Goal: Find specific page/section: Find specific page/section

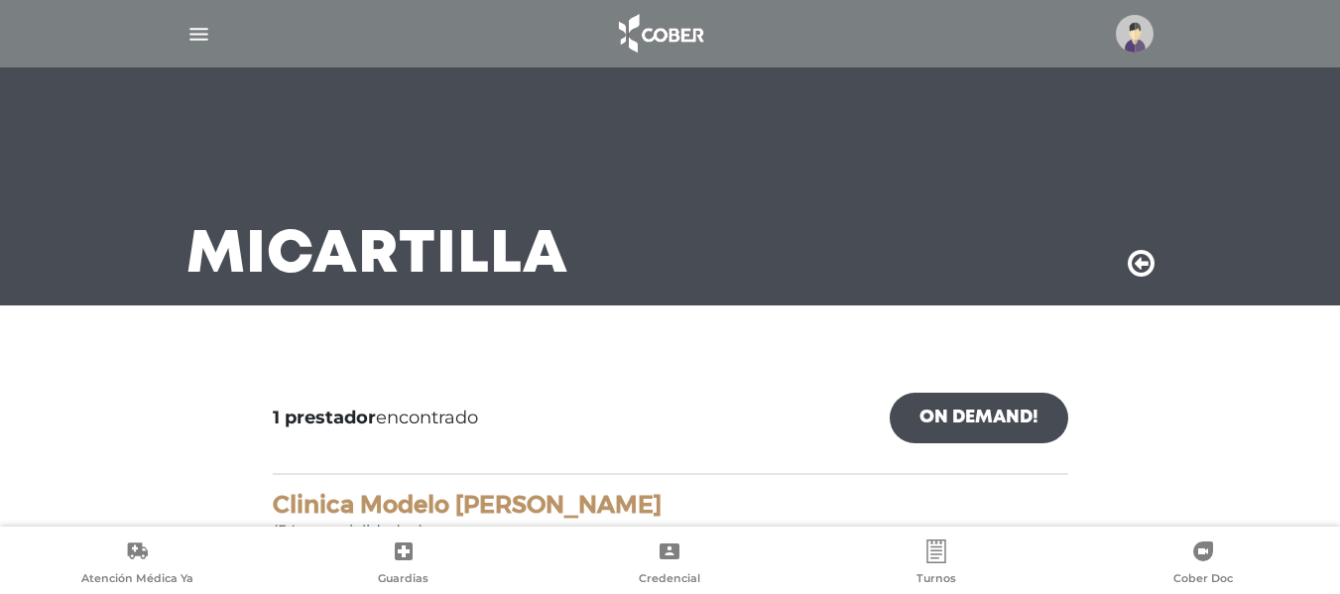
scroll to position [225, 0]
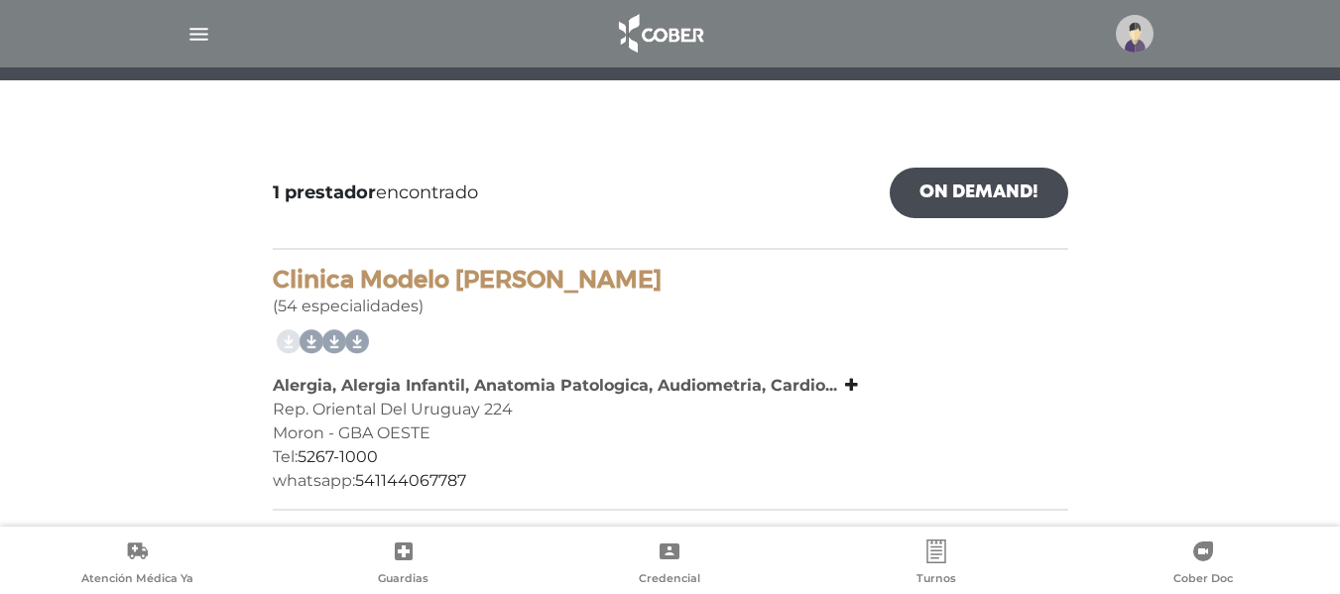
click at [203, 35] on img "button" at bounding box center [199, 34] width 25 height 25
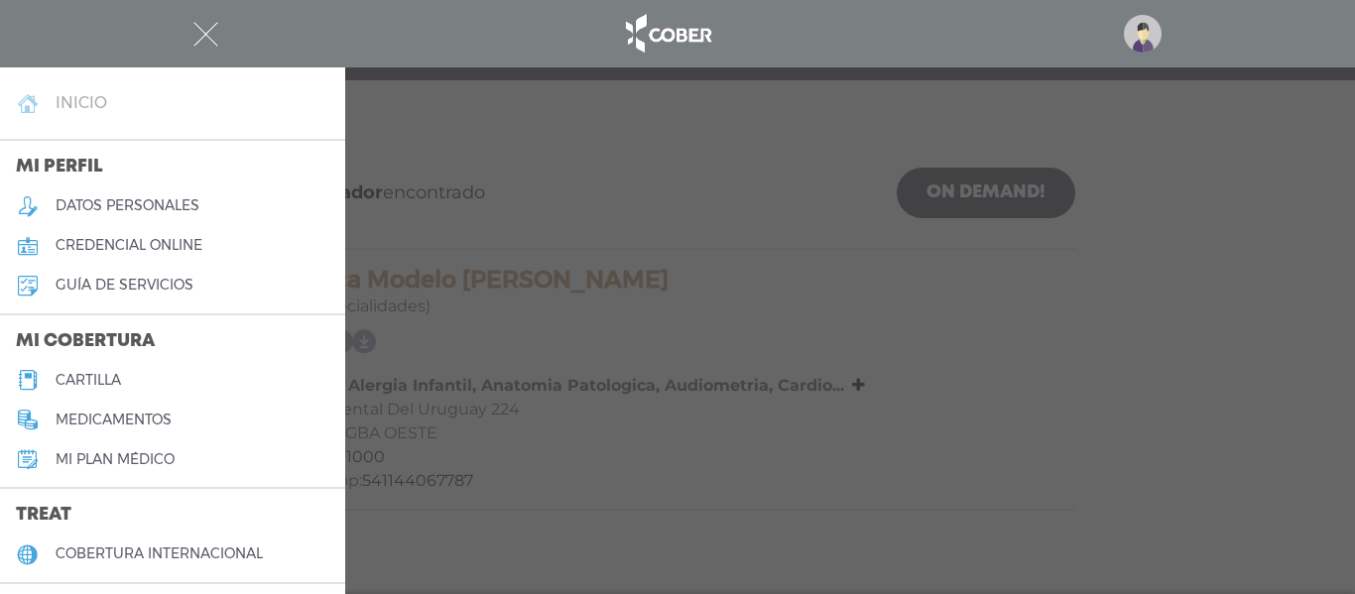
click at [81, 110] on h4 "inicio" at bounding box center [82, 102] width 52 height 19
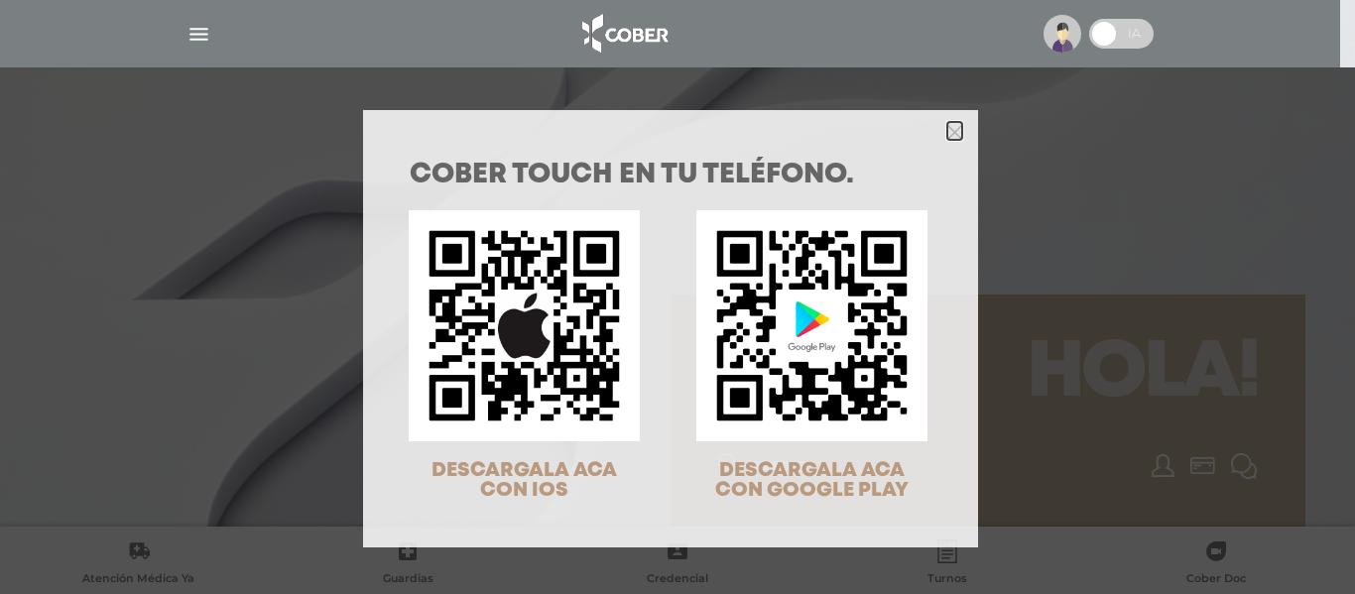
click at [948, 133] on polygon "Close" at bounding box center [955, 132] width 15 height 15
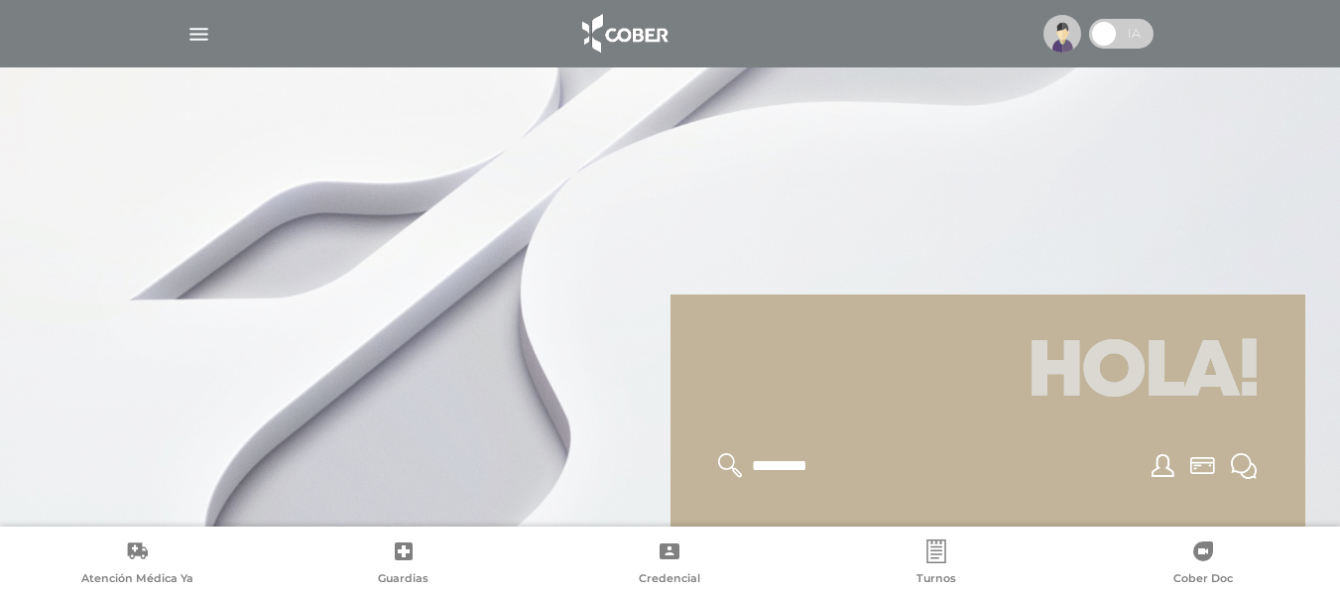
click at [1063, 41] on img at bounding box center [1063, 34] width 38 height 38
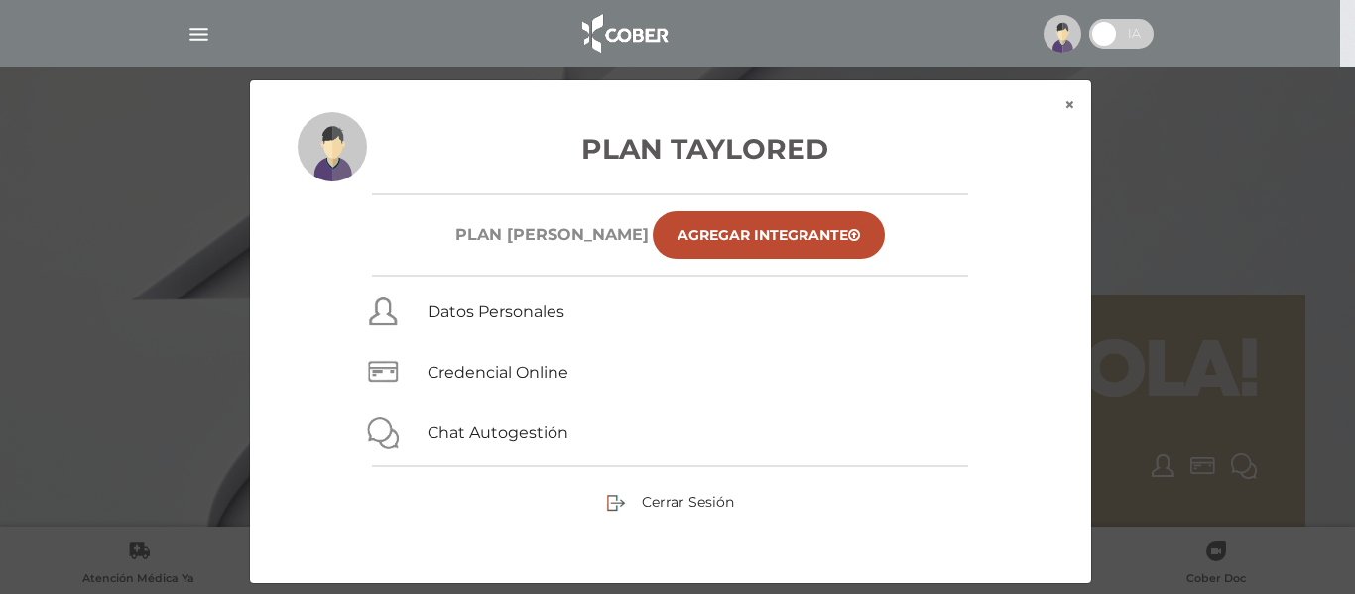
click at [1105, 31] on span at bounding box center [1104, 34] width 30 height 30
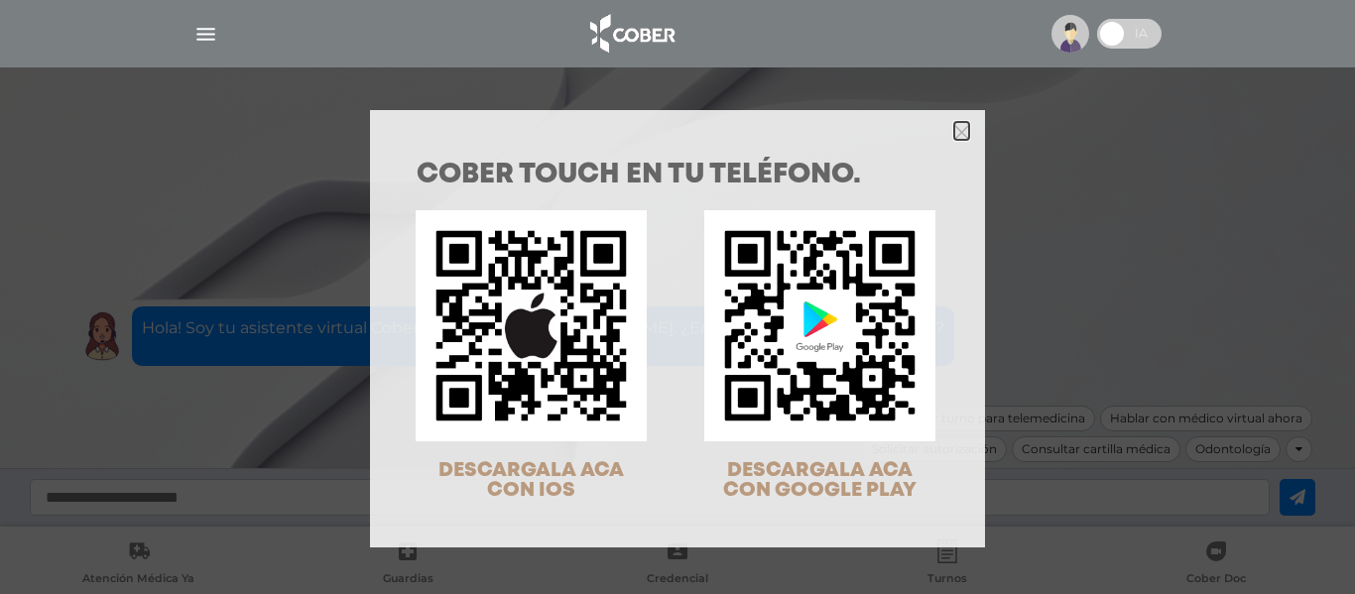
click at [955, 131] on icon "Close" at bounding box center [962, 132] width 15 height 15
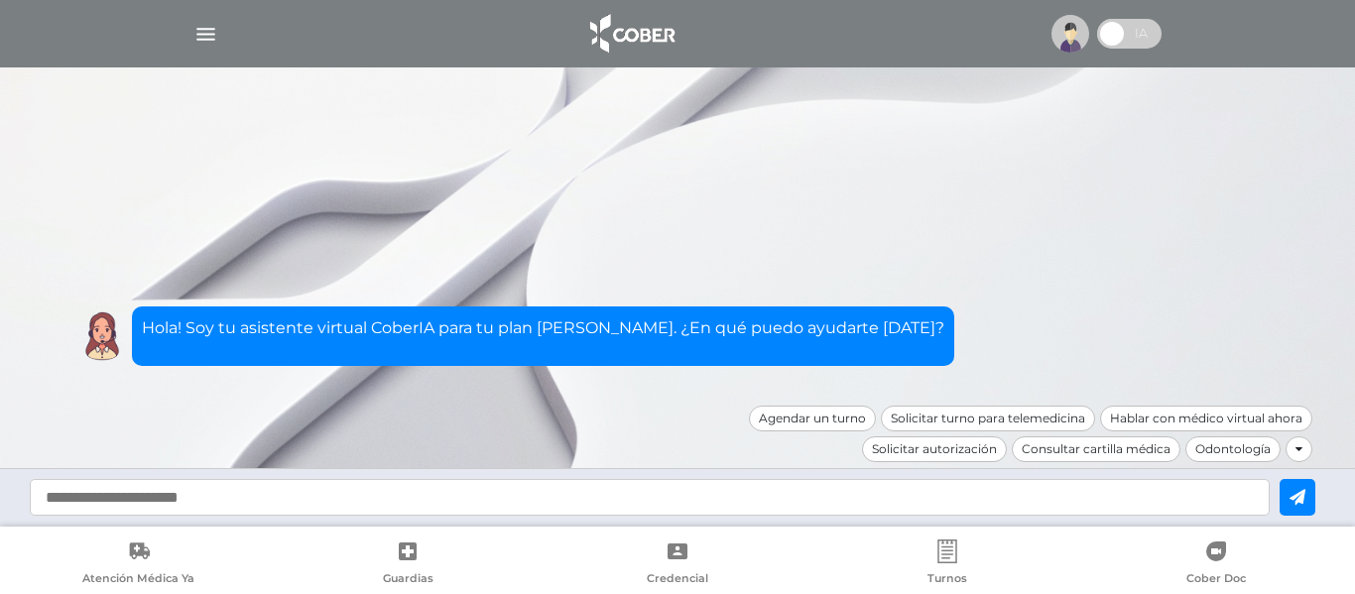
click at [658, 501] on input "text" at bounding box center [650, 497] width 1240 height 37
type input "**********"
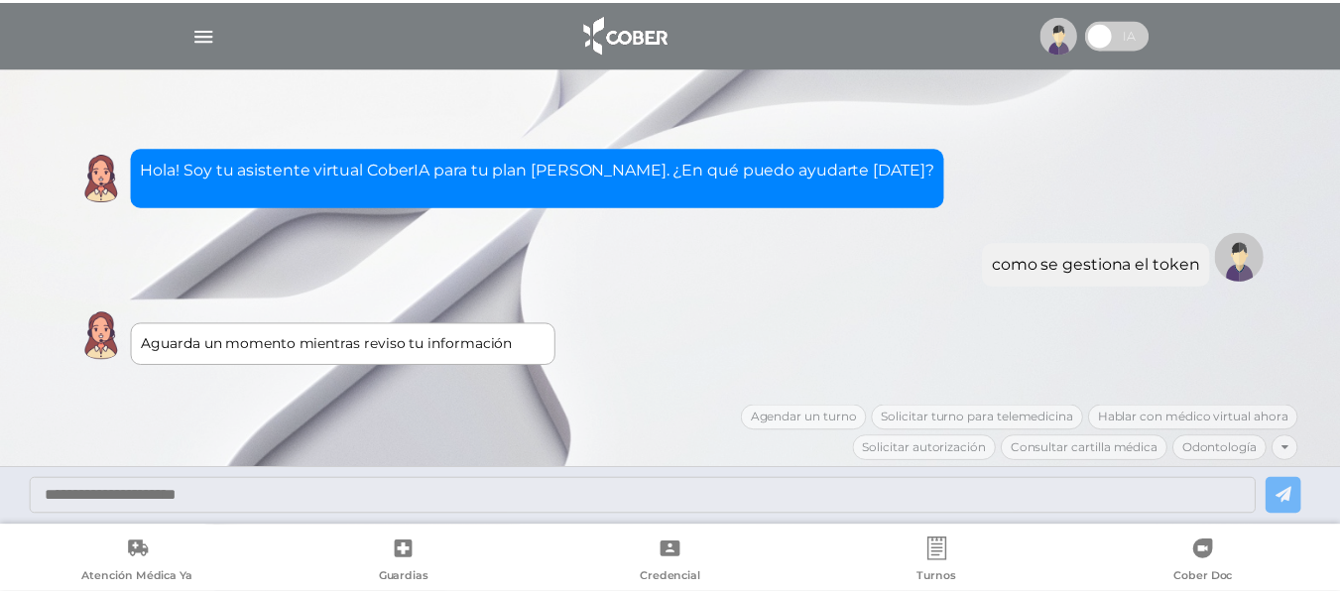
scroll to position [37, 0]
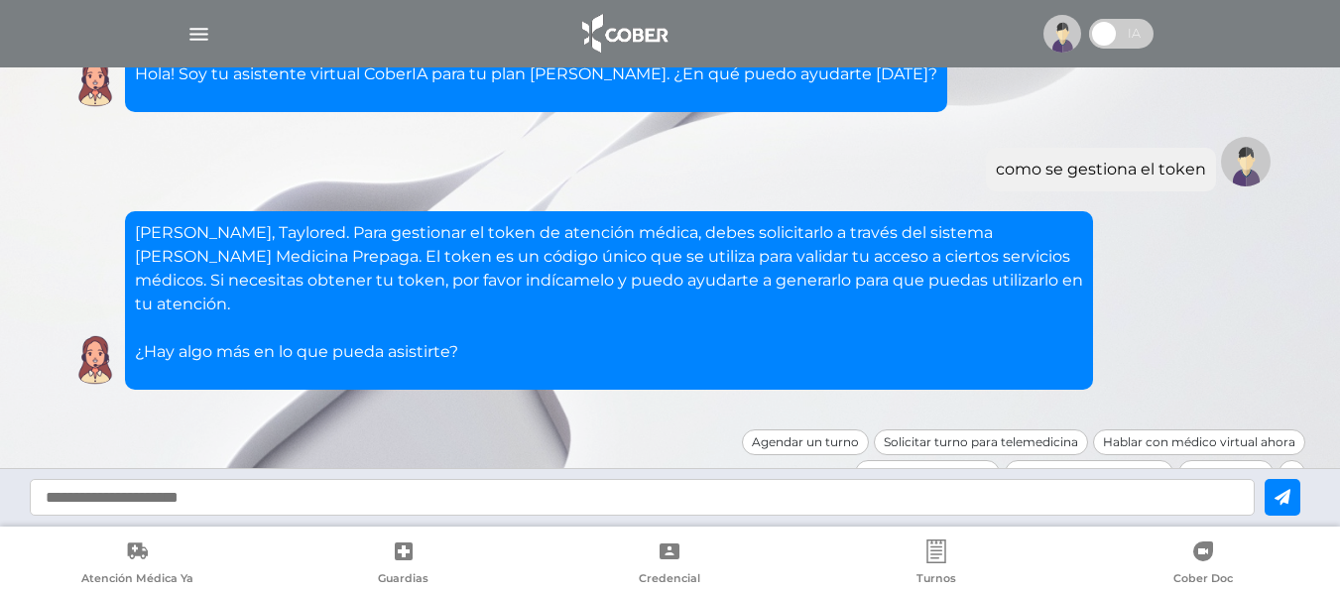
click at [471, 493] on input "text" at bounding box center [642, 497] width 1225 height 37
type input "**********"
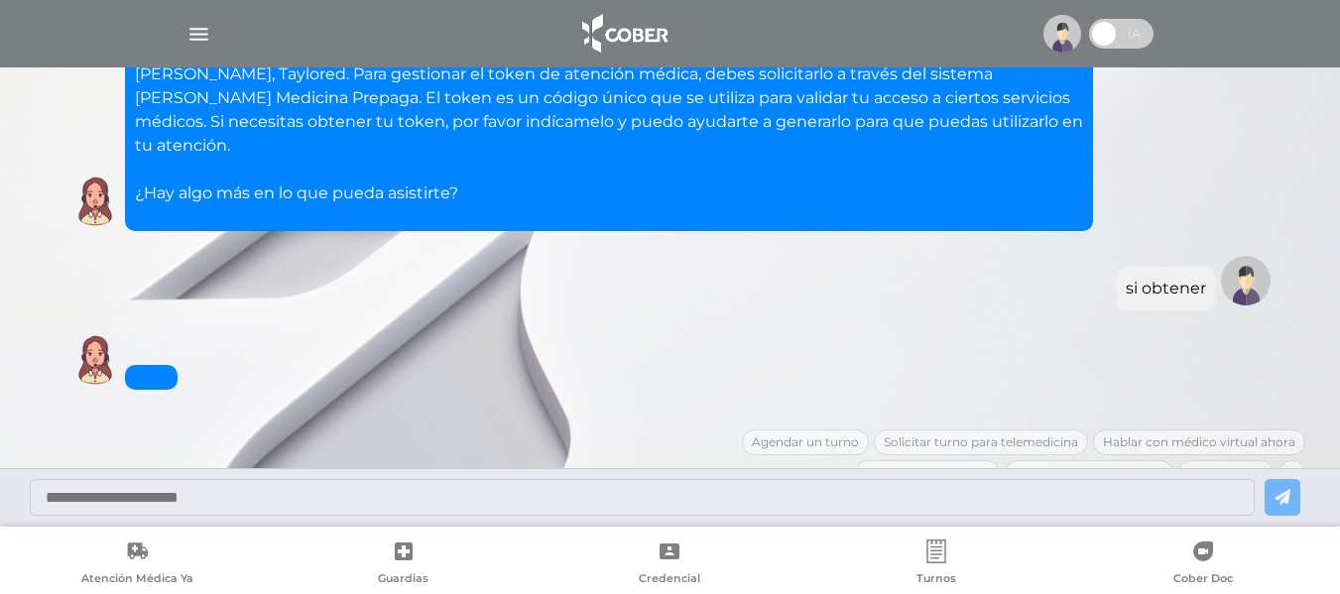
scroll to position [267, 0]
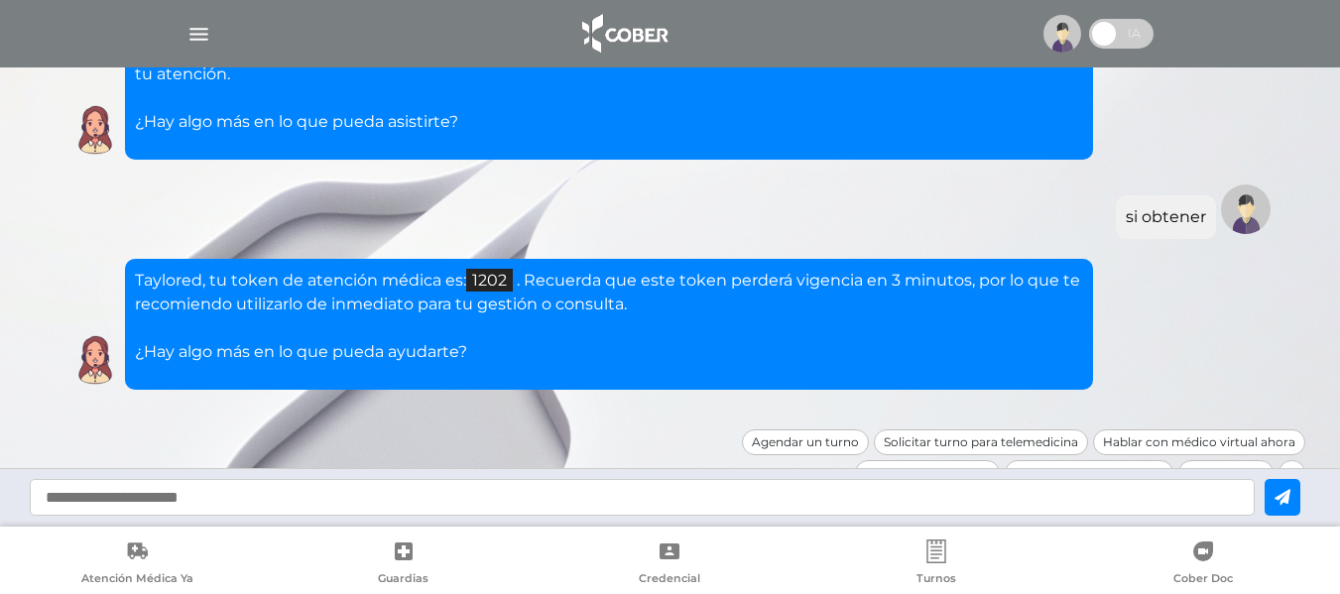
click at [198, 35] on img "button" at bounding box center [199, 34] width 25 height 25
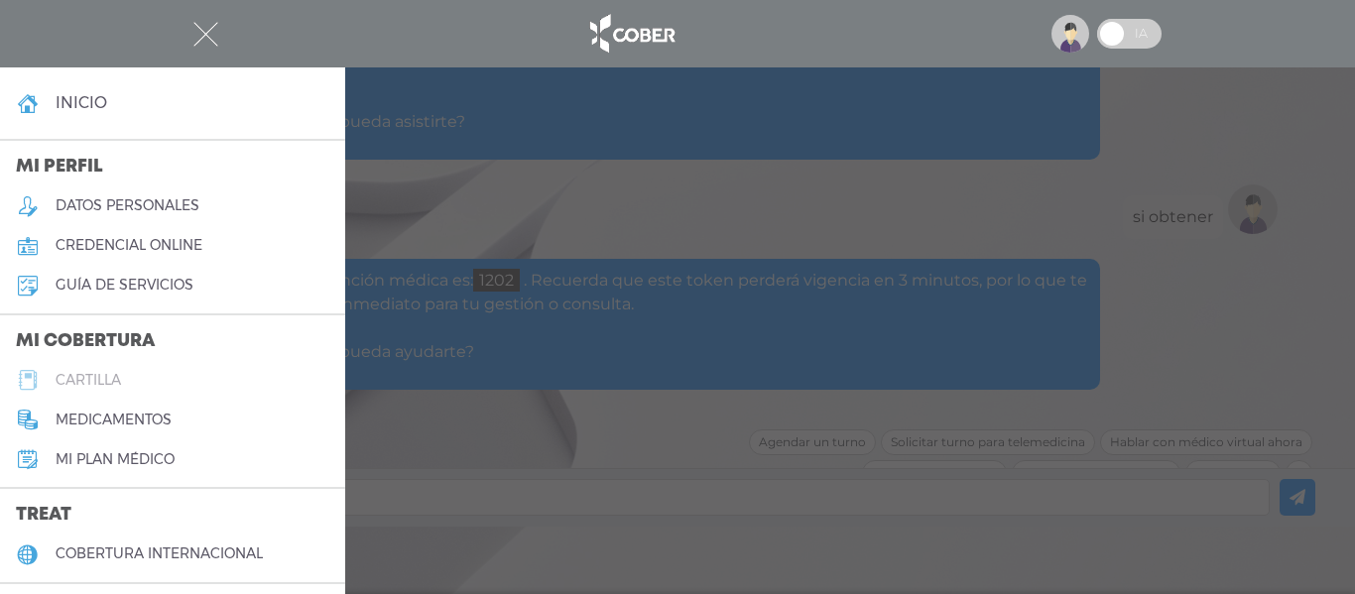
click at [104, 372] on h5 "cartilla" at bounding box center [88, 380] width 65 height 17
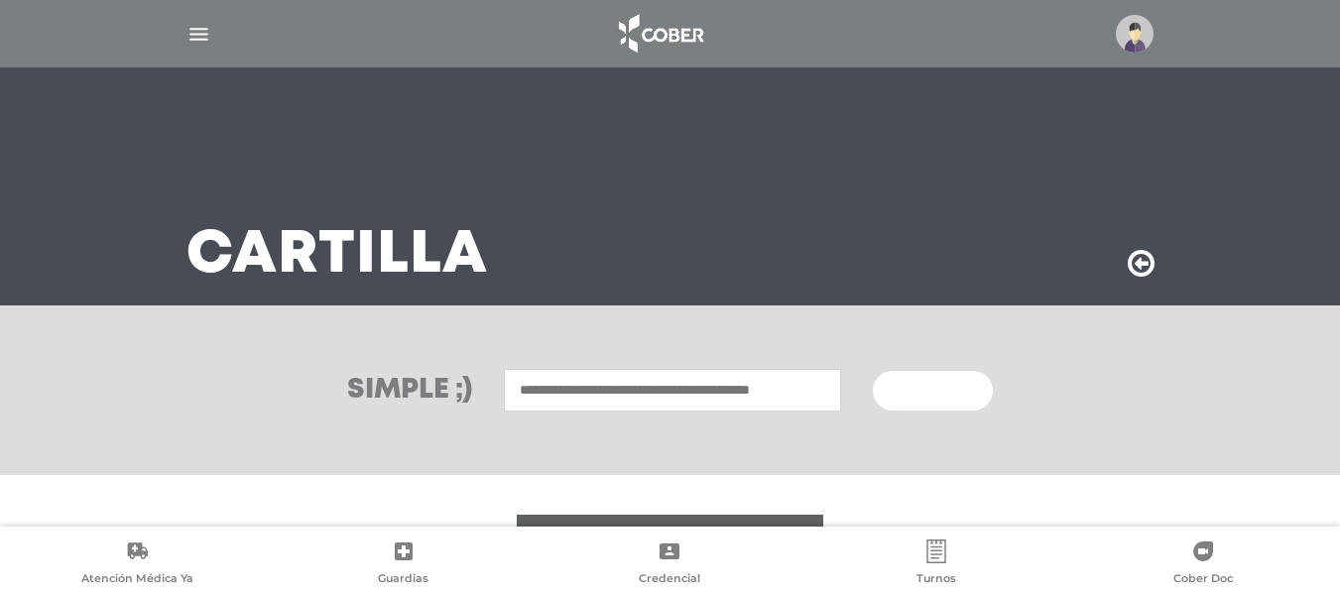
click at [614, 392] on input "text" at bounding box center [672, 390] width 337 height 43
type input "**********"
click at [873, 371] on button "Buscar" at bounding box center [932, 391] width 119 height 40
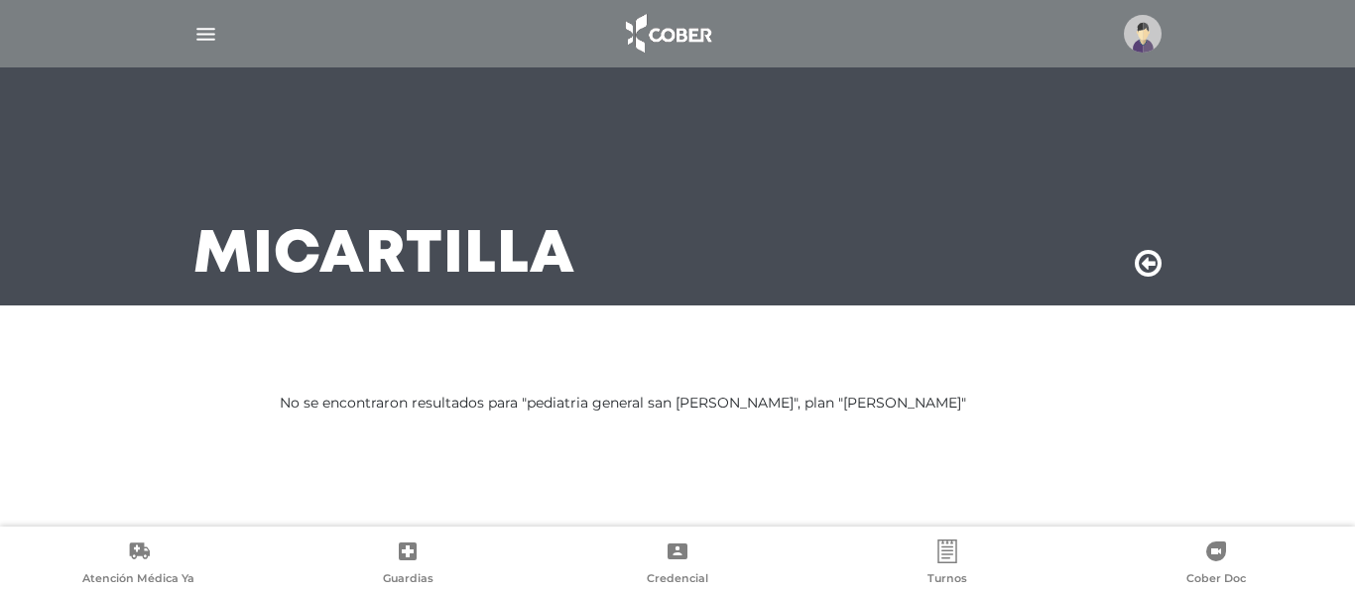
click at [211, 33] on img "button" at bounding box center [205, 34] width 25 height 25
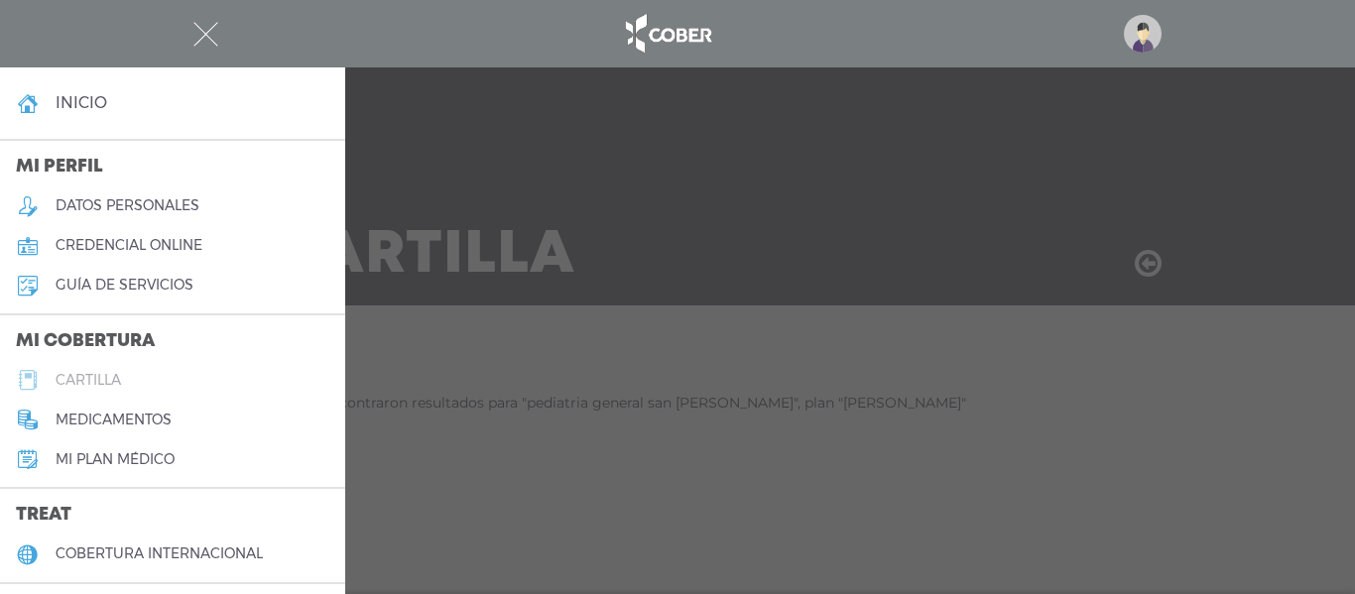
click at [99, 378] on h5 "cartilla" at bounding box center [88, 380] width 65 height 17
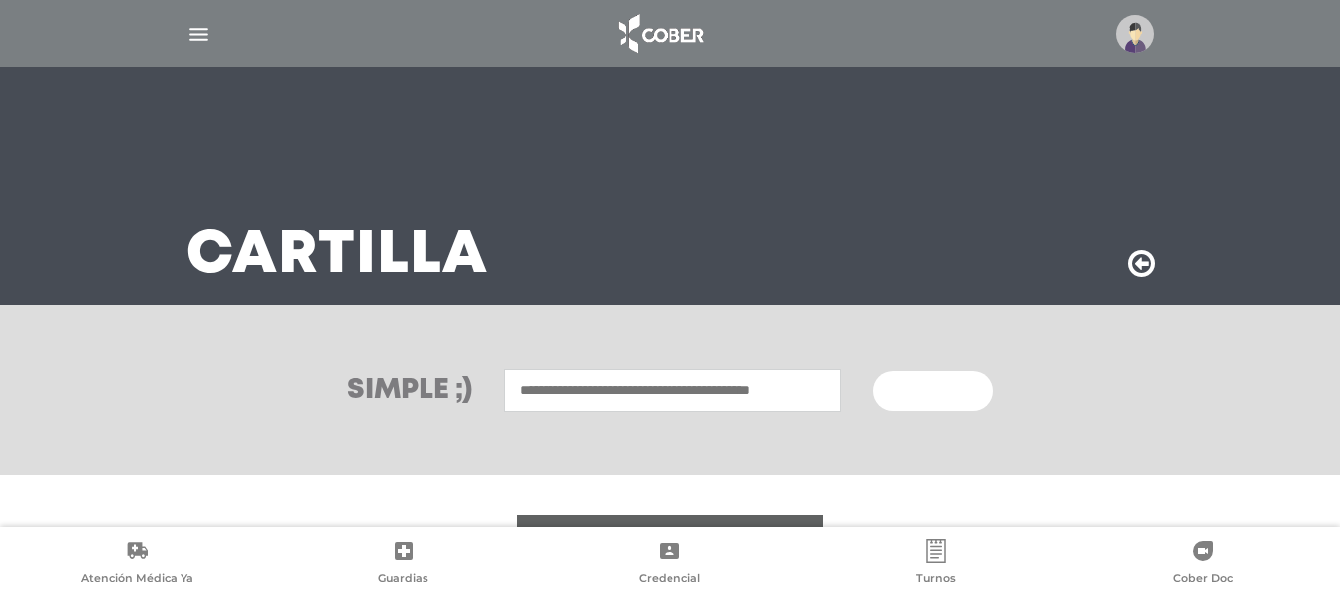
click at [686, 397] on input "text" at bounding box center [672, 390] width 337 height 43
type input "**********"
click at [873, 371] on button "Buscar" at bounding box center [932, 391] width 119 height 40
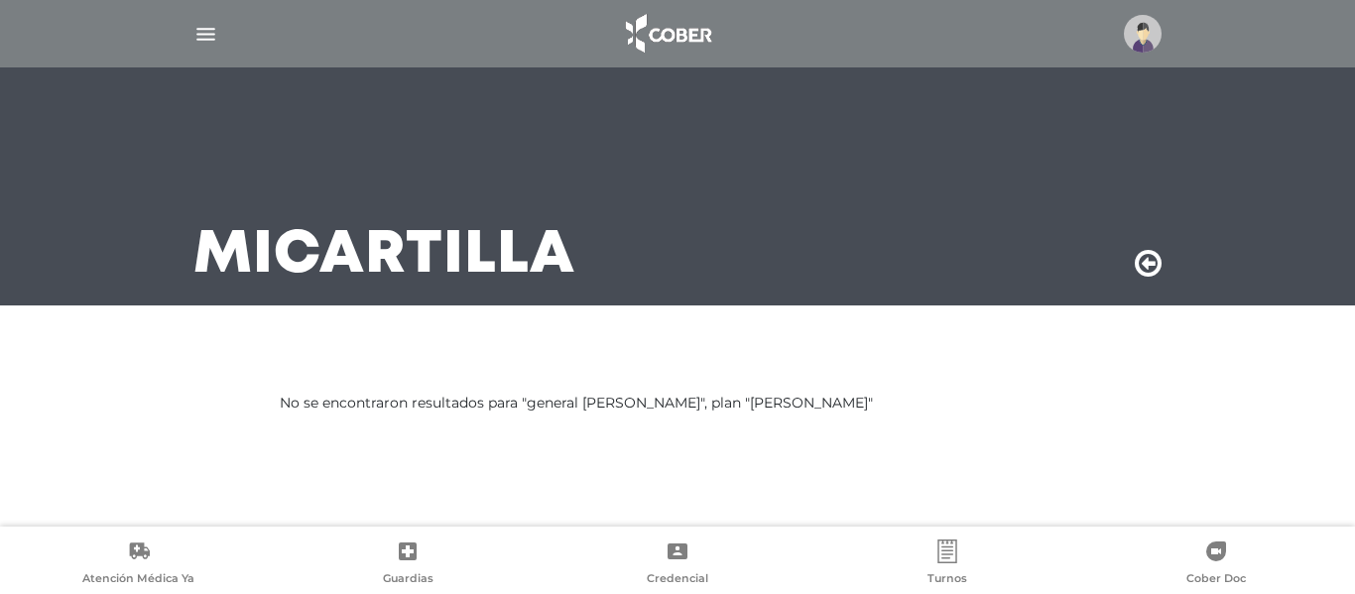
click at [1147, 29] on img at bounding box center [1143, 34] width 38 height 38
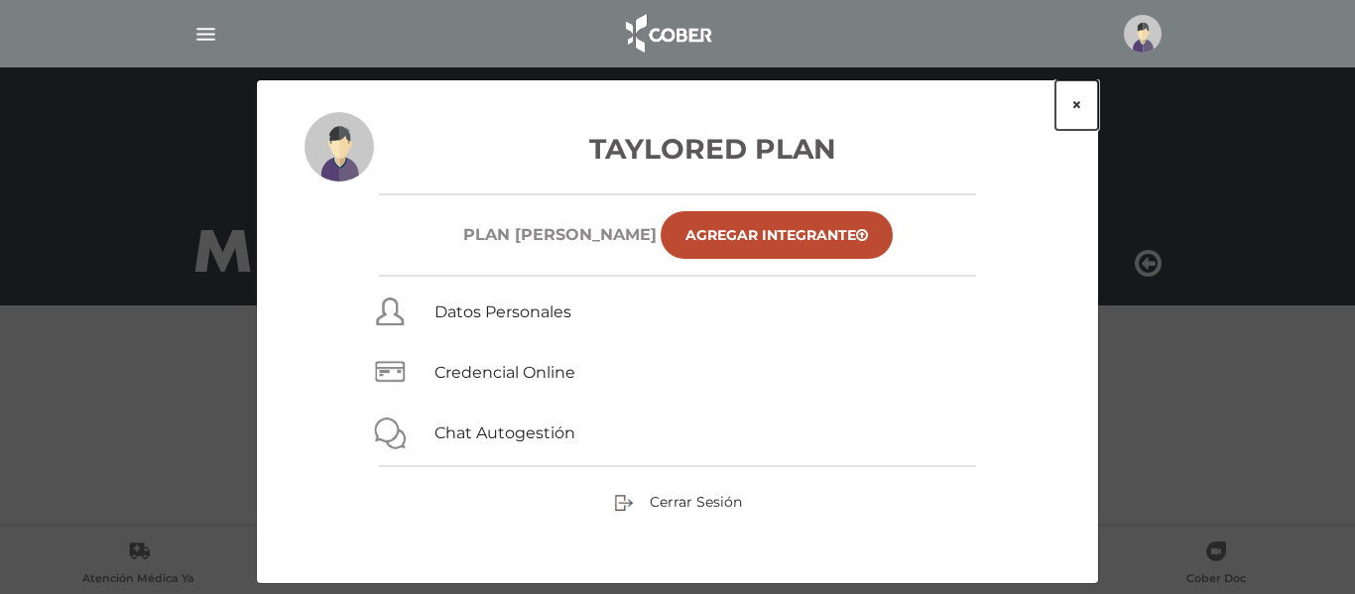
click at [1076, 108] on button "×" at bounding box center [1077, 105] width 43 height 50
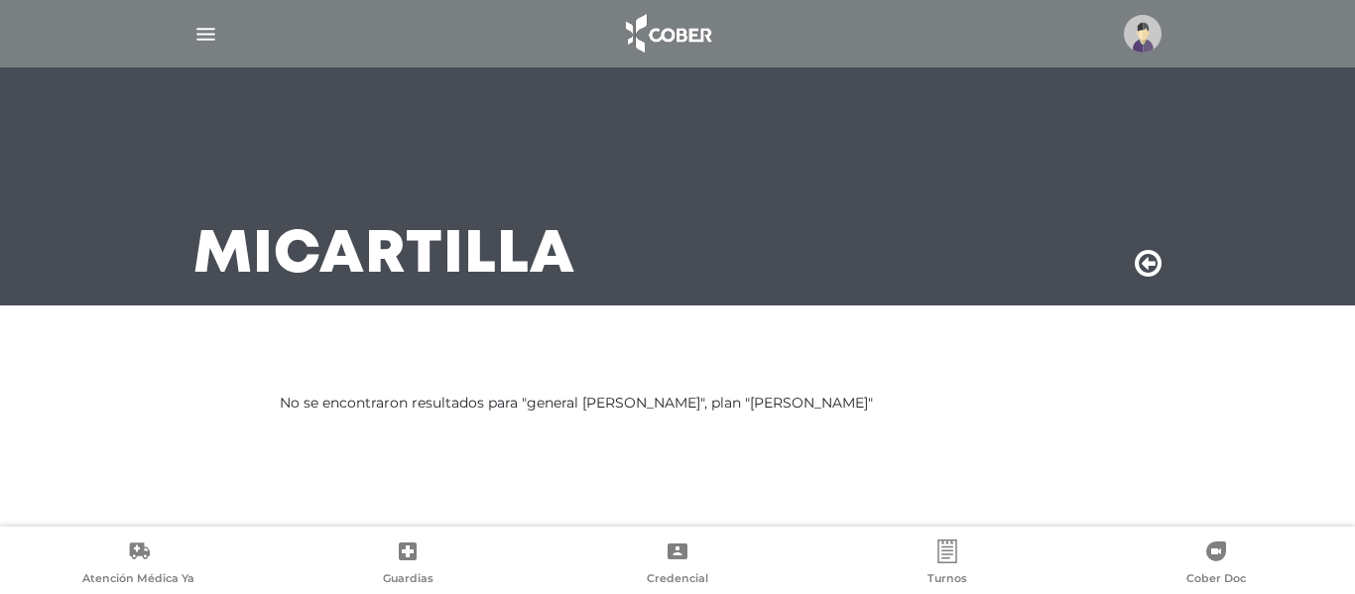
click at [201, 28] on img "button" at bounding box center [205, 34] width 25 height 25
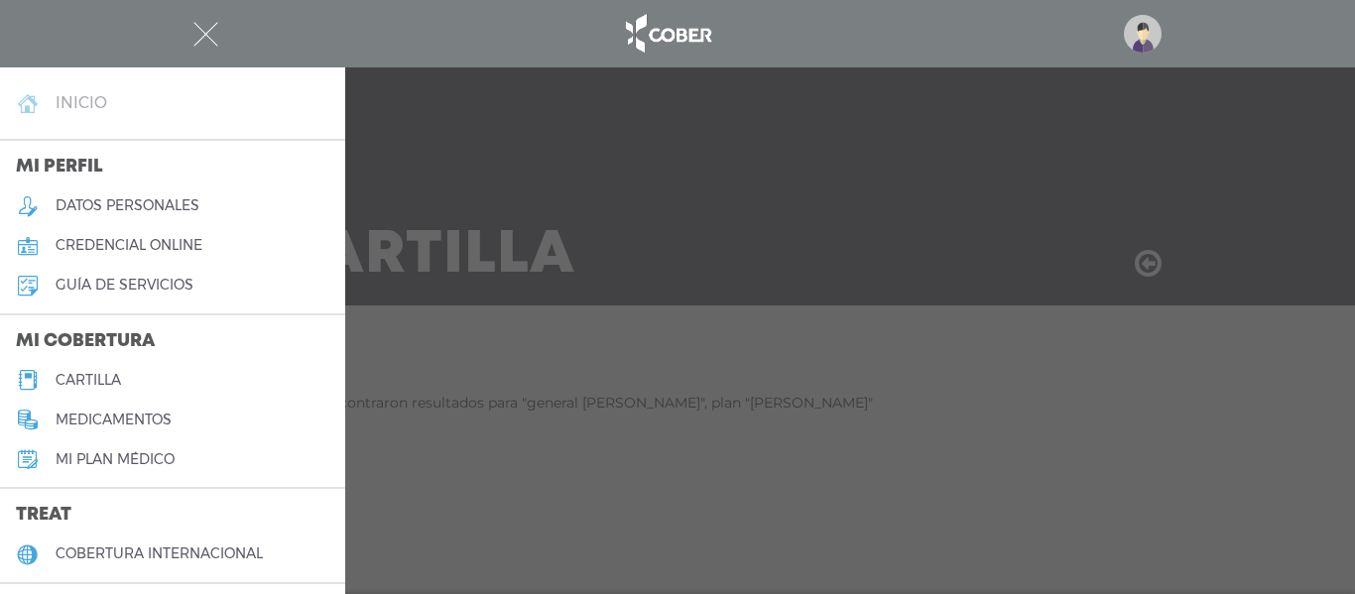
click at [85, 95] on h4 "inicio" at bounding box center [82, 102] width 52 height 19
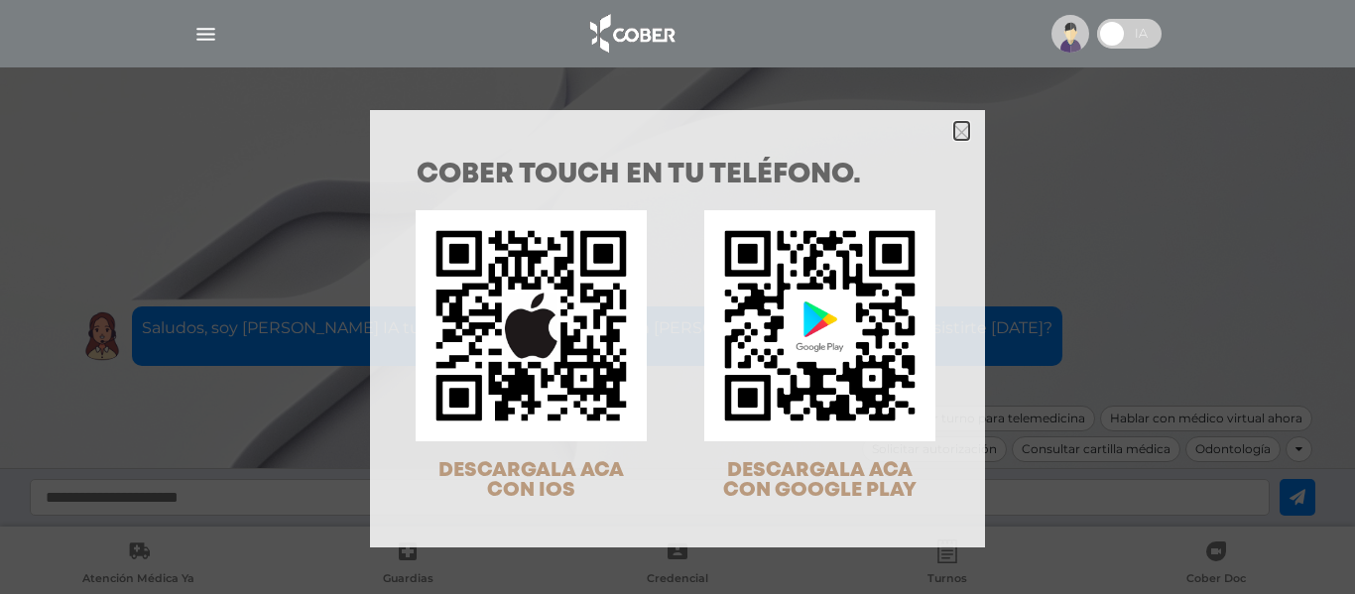
click at [955, 138] on icon "Close" at bounding box center [962, 132] width 15 height 15
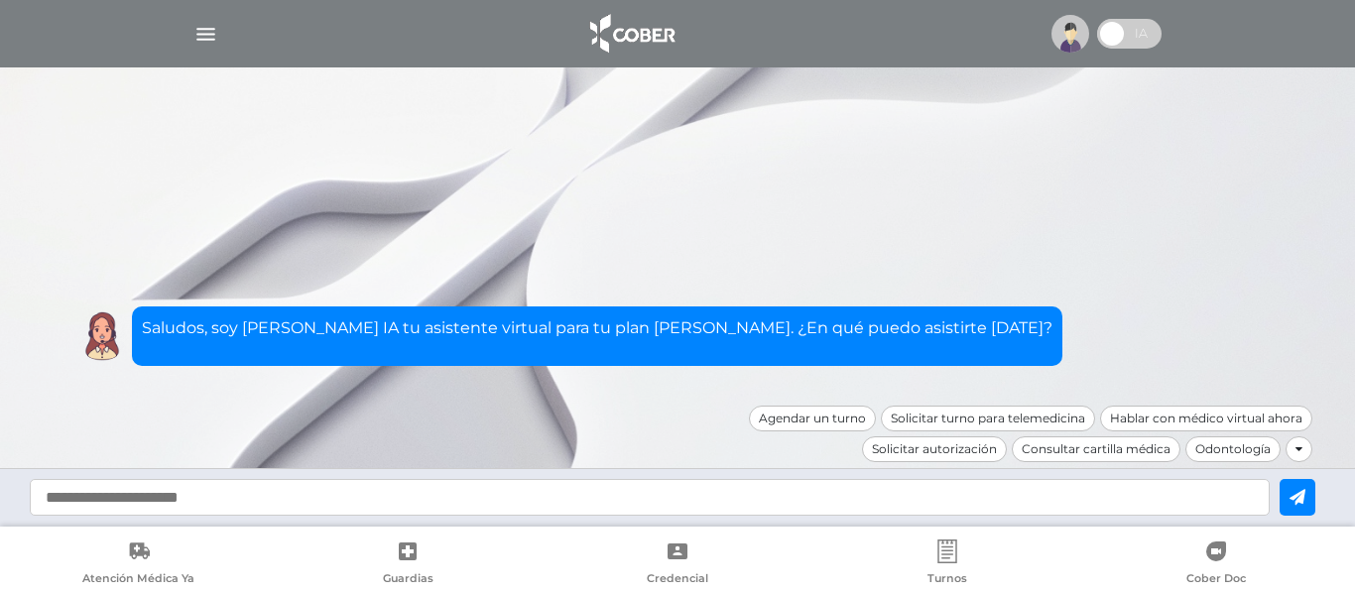
click at [621, 487] on input "text" at bounding box center [650, 497] width 1240 height 37
type input "**********"
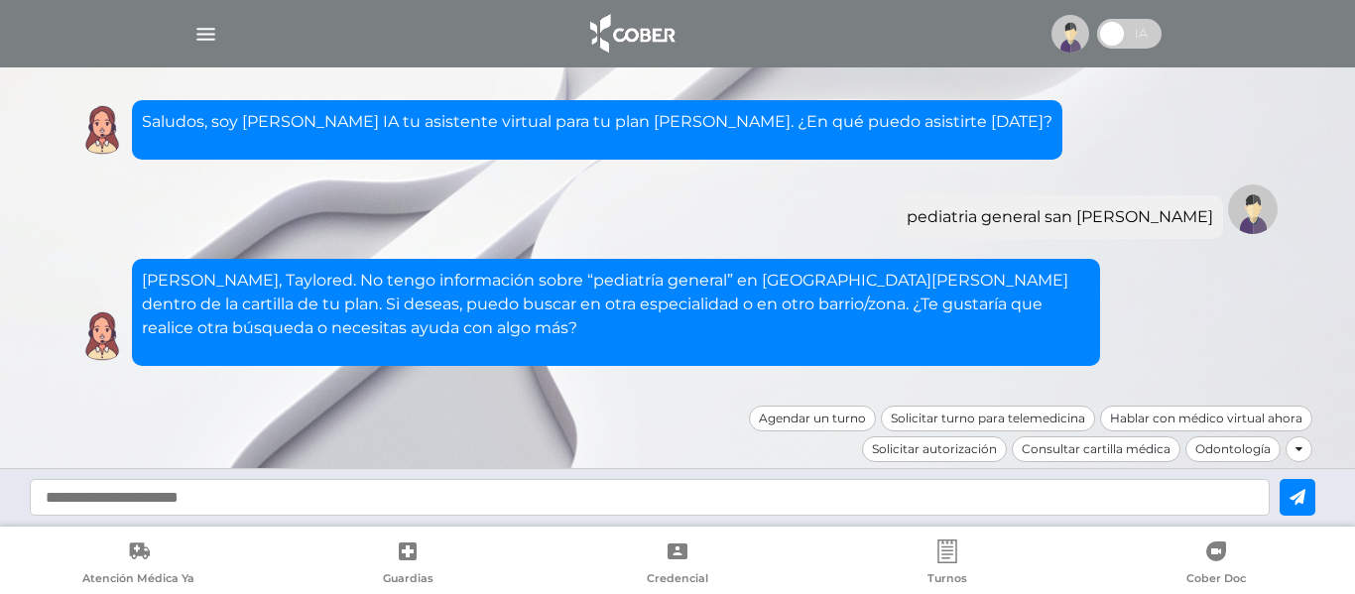
click at [635, 502] on input "text" at bounding box center [650, 497] width 1240 height 37
type input "*********"
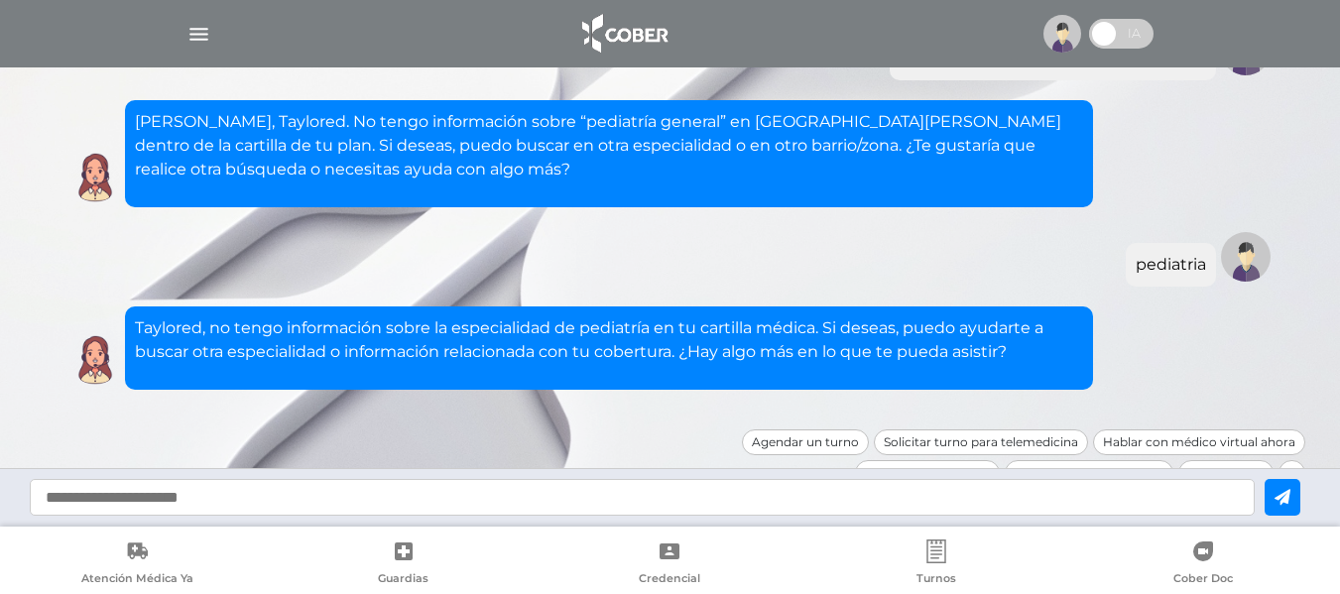
scroll to position [172, 0]
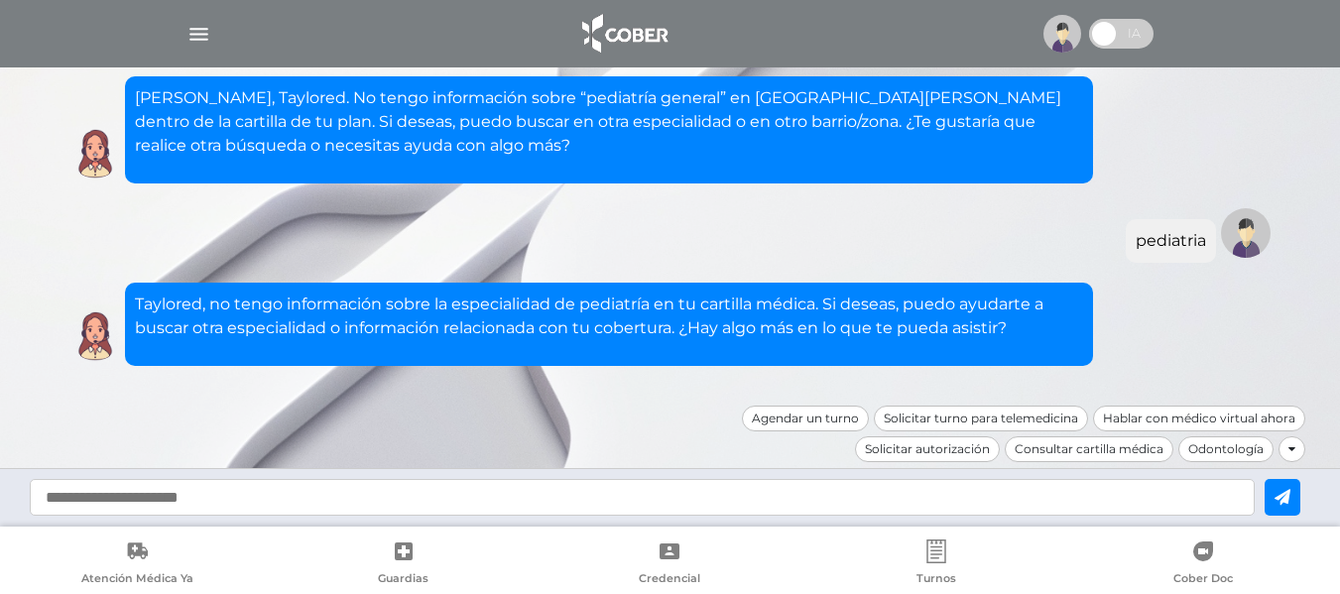
click at [196, 29] on img "button" at bounding box center [199, 34] width 25 height 25
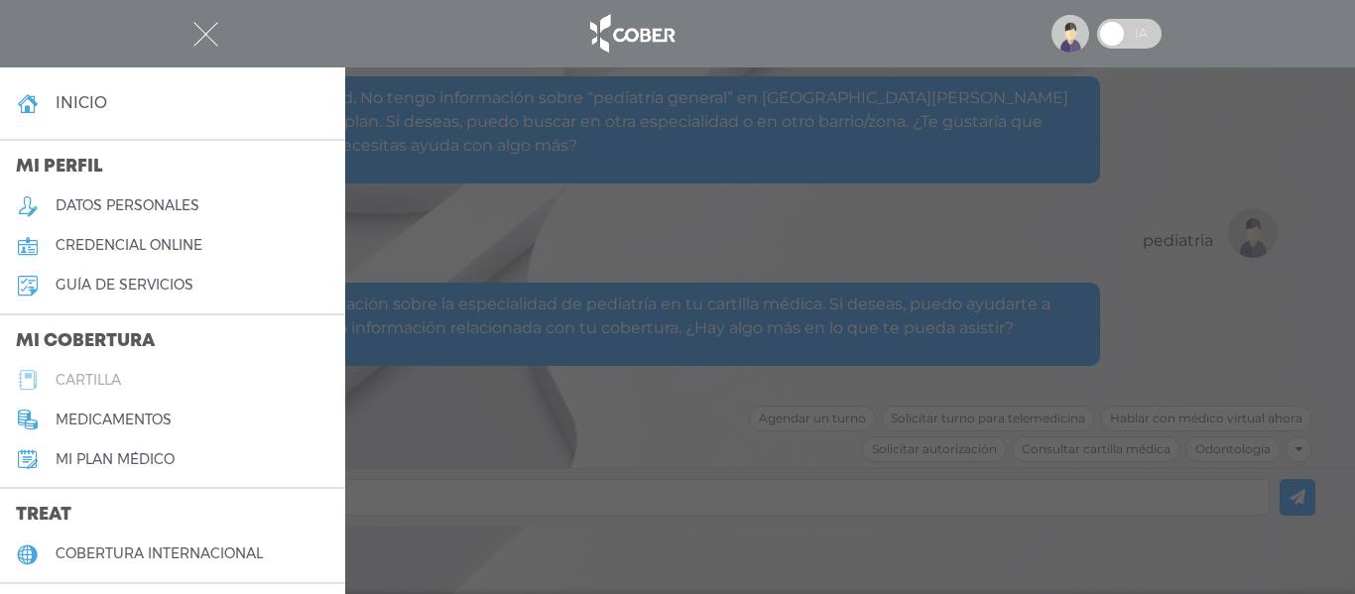
click at [87, 375] on h5 "cartilla" at bounding box center [88, 380] width 65 height 17
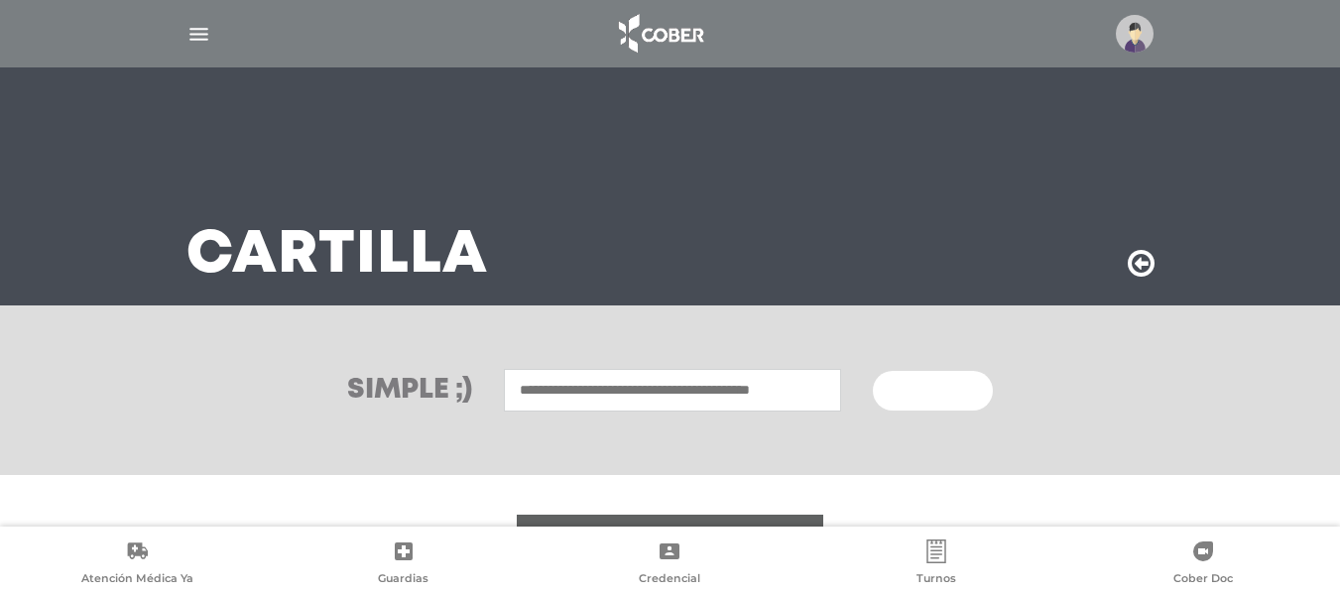
click at [621, 376] on input "text" at bounding box center [672, 390] width 337 height 43
type input "*********"
click at [873, 371] on button "Buscar" at bounding box center [932, 391] width 119 height 40
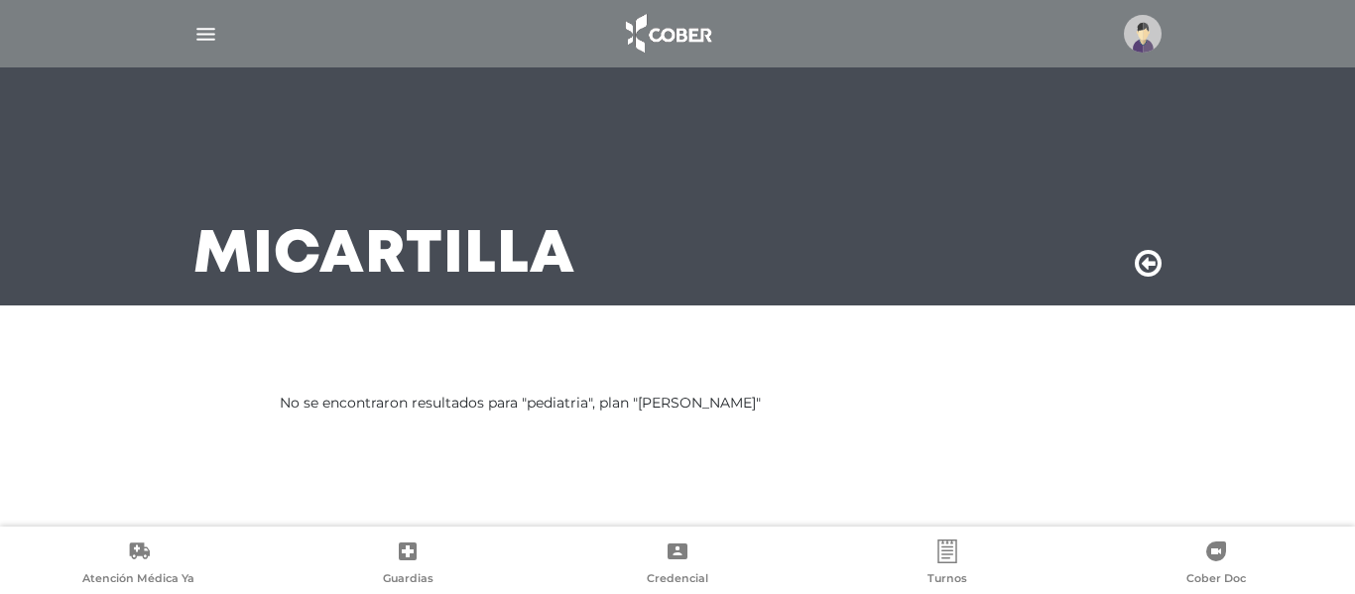
click at [205, 38] on img "button" at bounding box center [205, 34] width 25 height 25
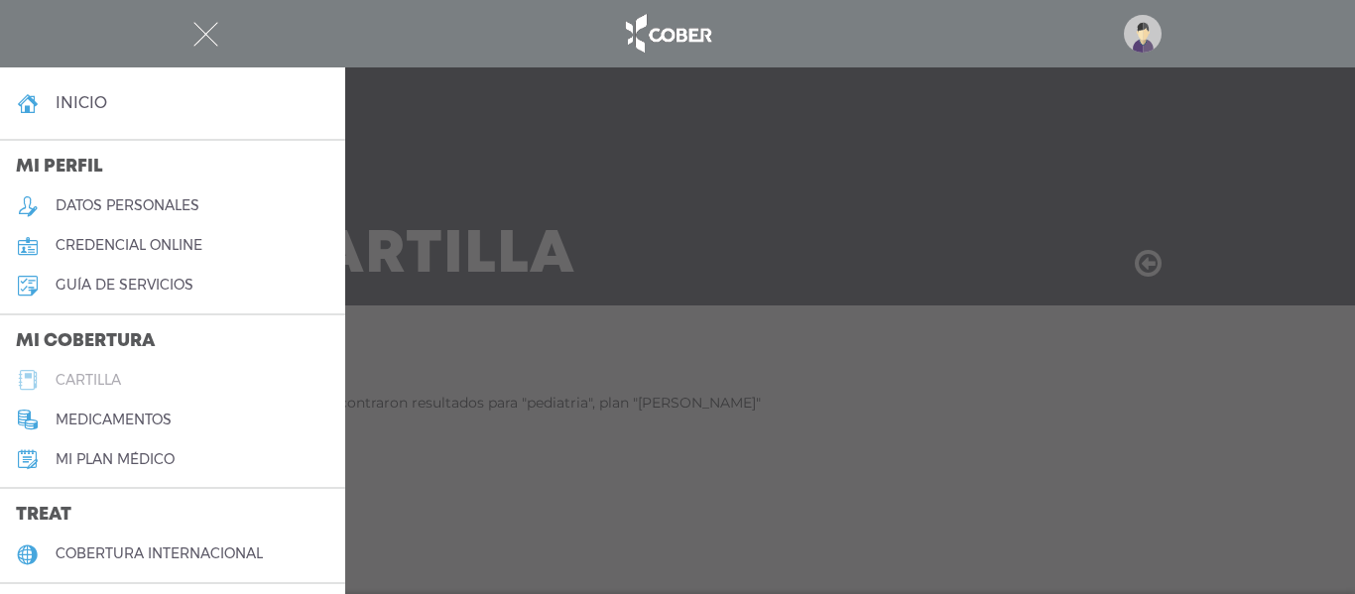
click at [85, 382] on h5 "cartilla" at bounding box center [88, 380] width 65 height 17
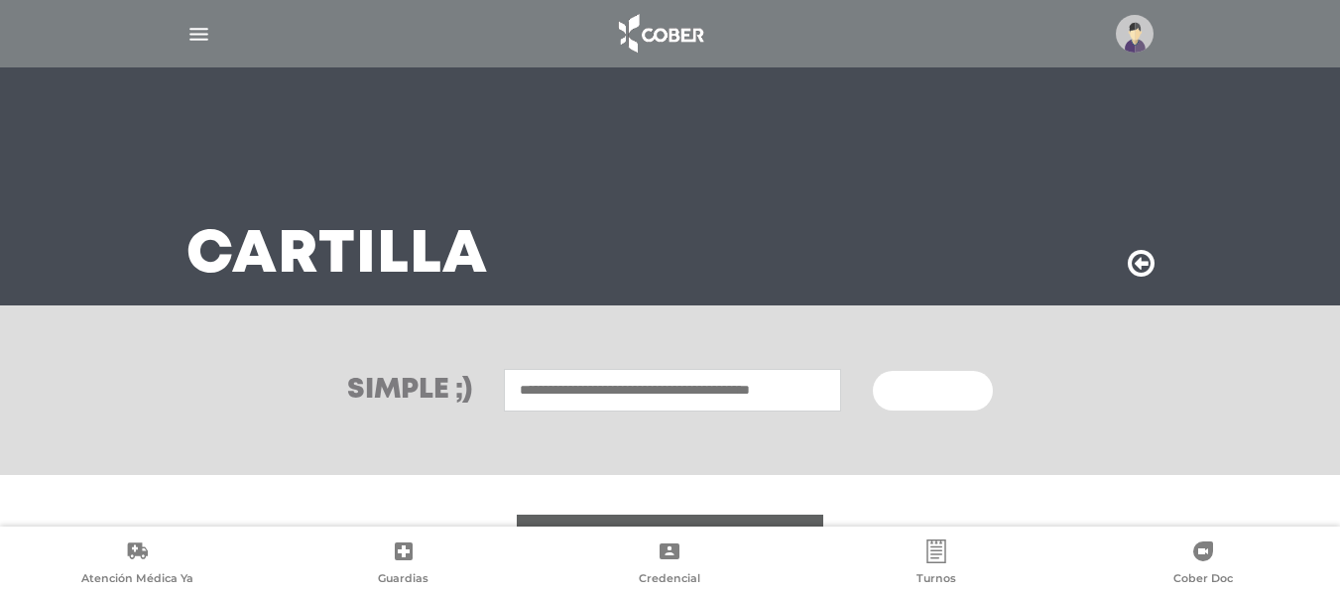
click at [632, 394] on input "text" at bounding box center [672, 390] width 337 height 43
type input "*********"
click at [937, 398] on span "Buscar" at bounding box center [926, 392] width 58 height 14
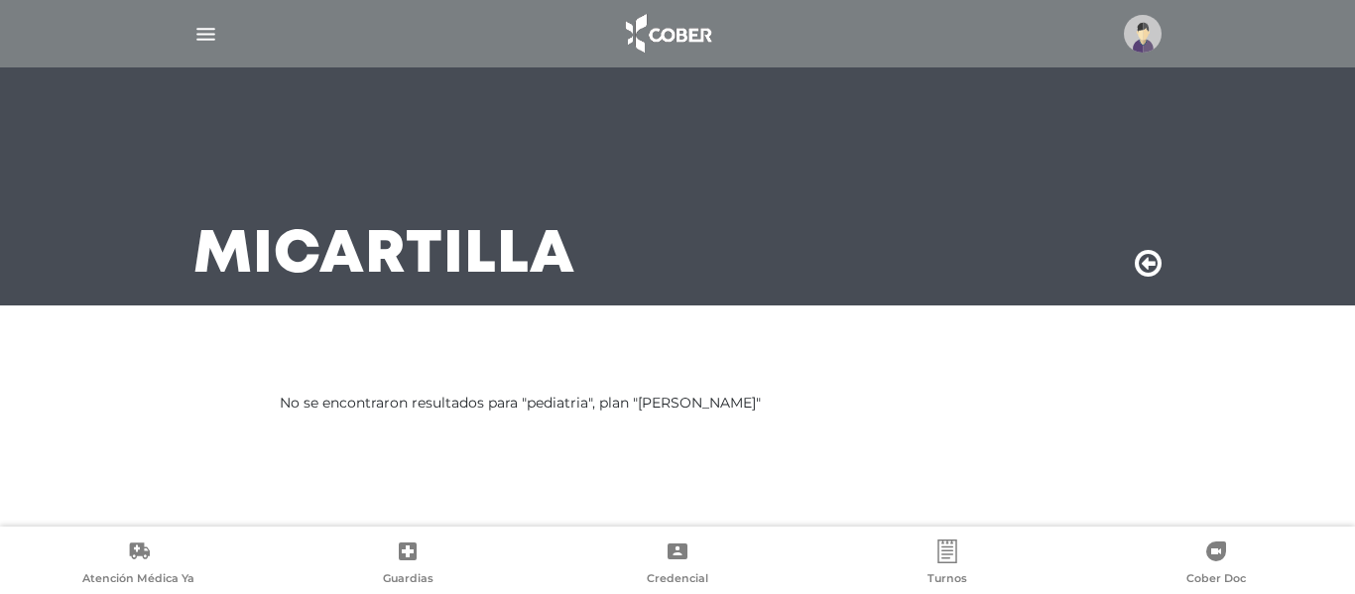
click at [209, 35] on img "button" at bounding box center [205, 34] width 25 height 25
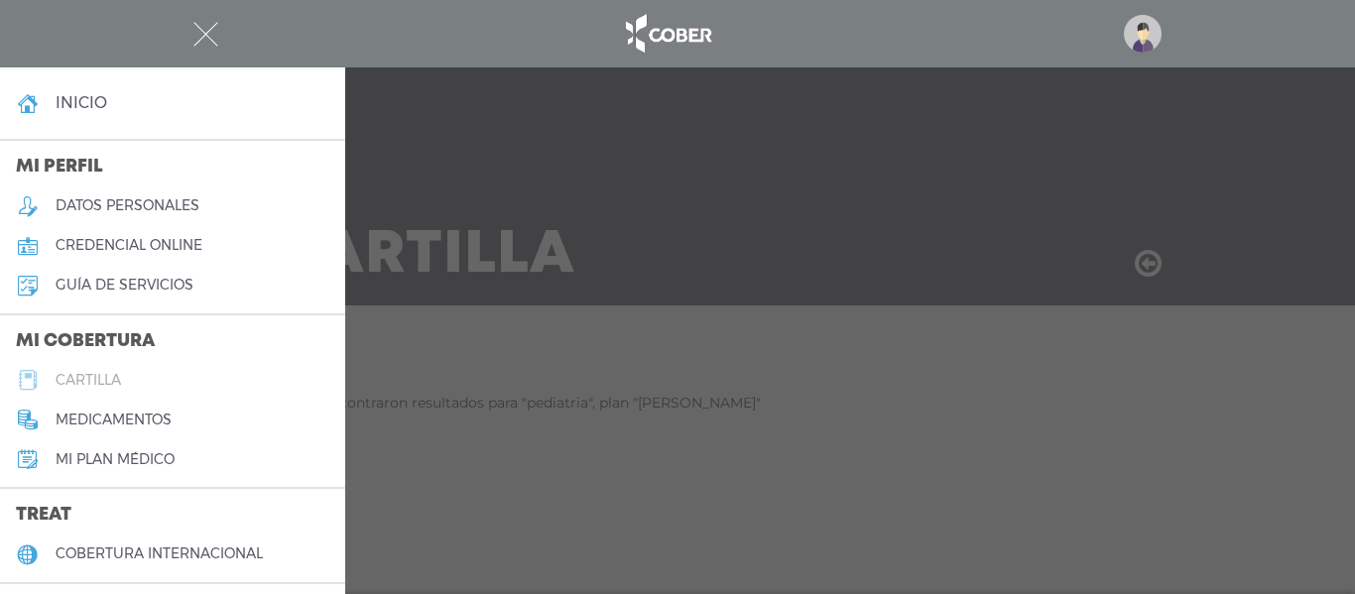
click at [96, 379] on h5 "cartilla" at bounding box center [88, 380] width 65 height 17
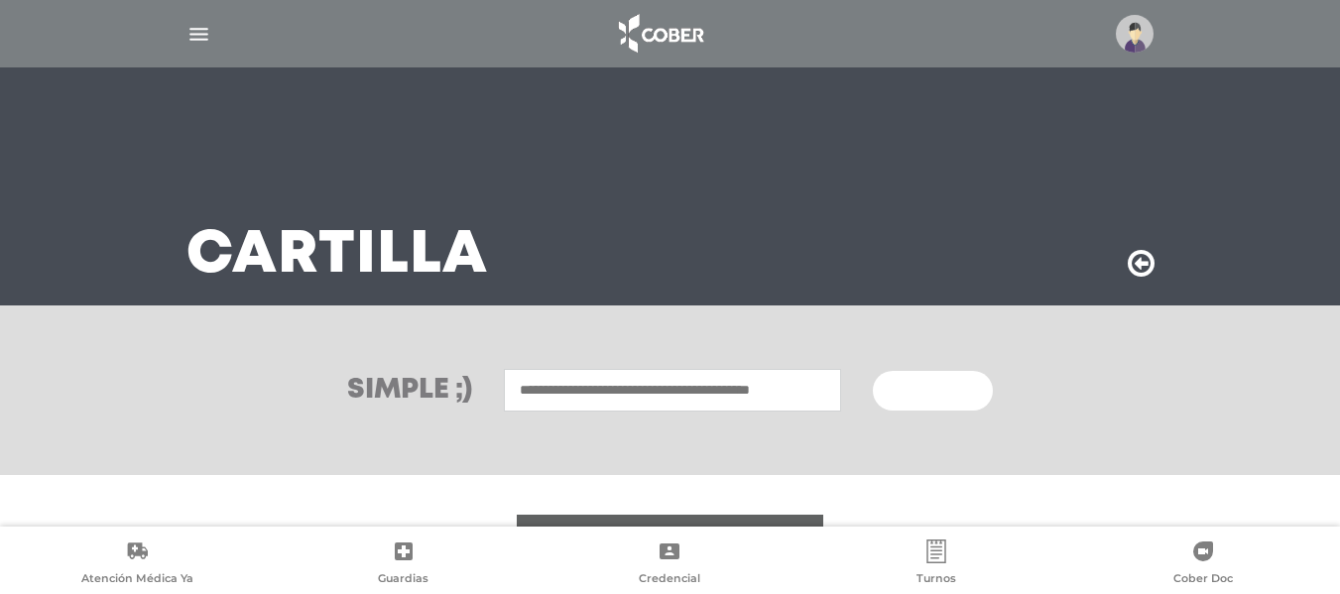
click at [725, 386] on input "text" at bounding box center [672, 390] width 337 height 43
click at [846, 432] on div "Simple ;) Buscar" at bounding box center [670, 391] width 1340 height 170
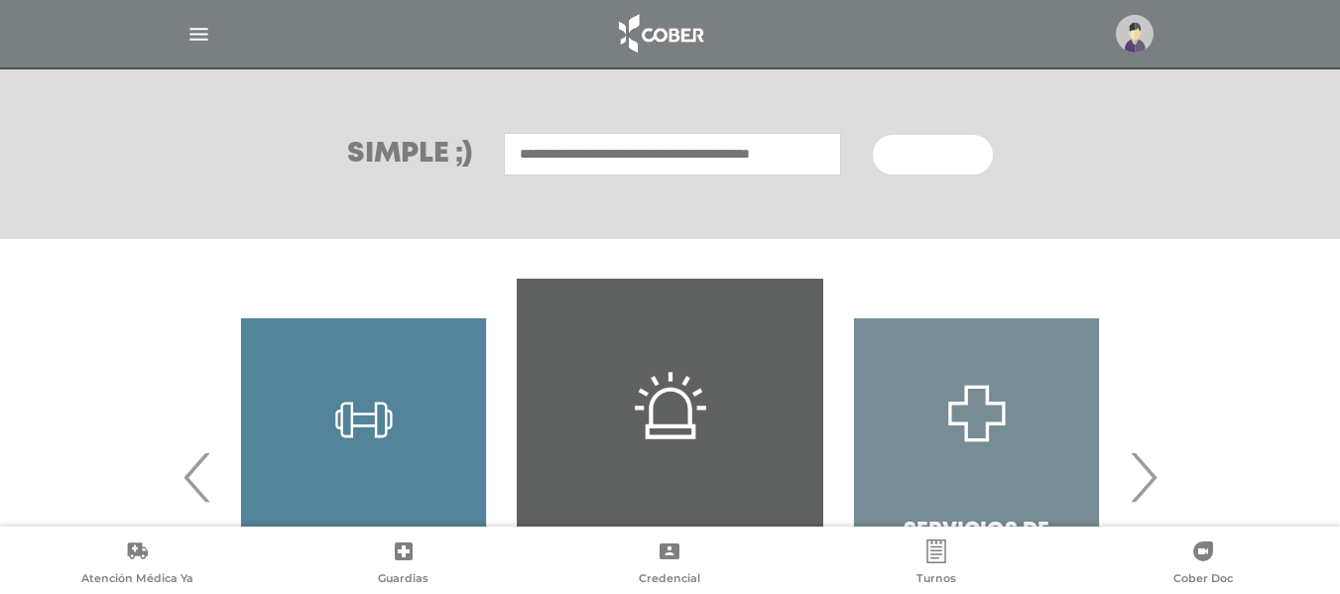
scroll to position [318, 0]
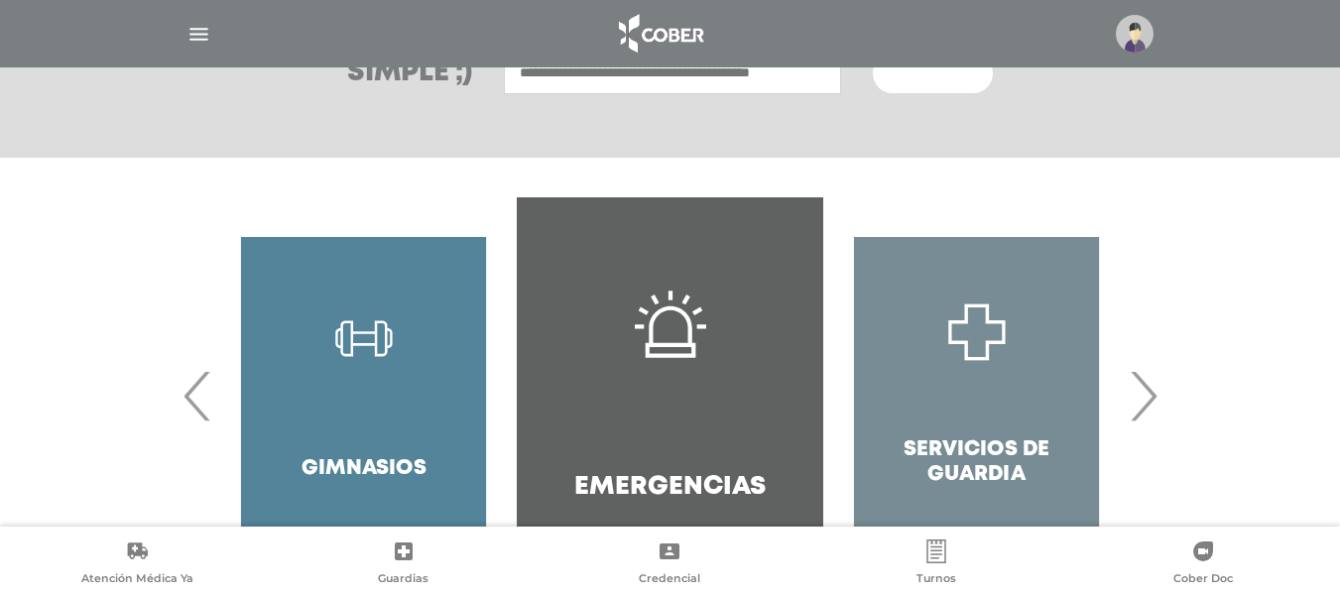
click at [1137, 391] on span "›" at bounding box center [1143, 395] width 39 height 107
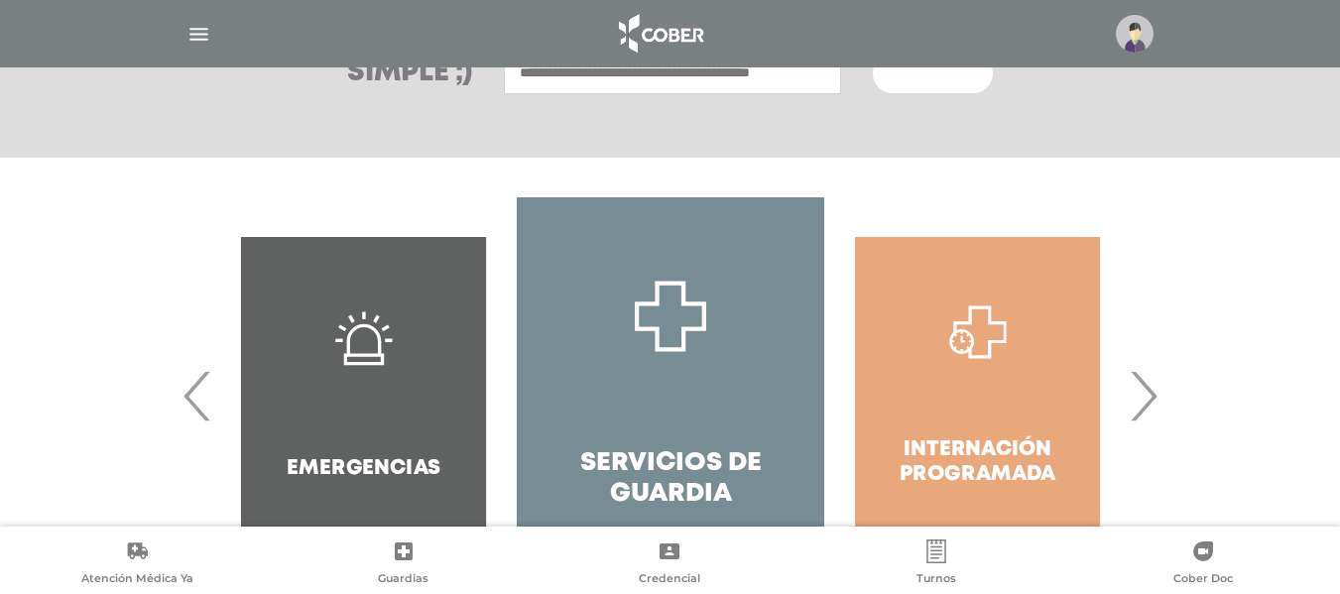
click at [1137, 391] on span "›" at bounding box center [1143, 395] width 39 height 107
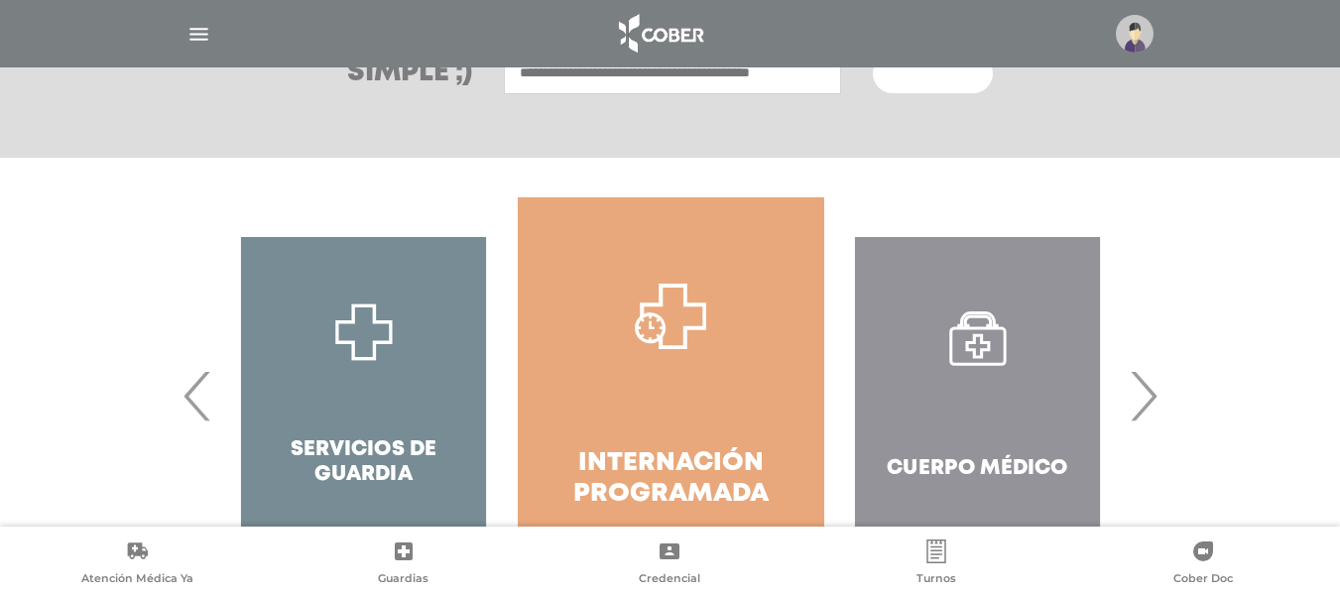
click at [1137, 391] on span "›" at bounding box center [1143, 395] width 39 height 107
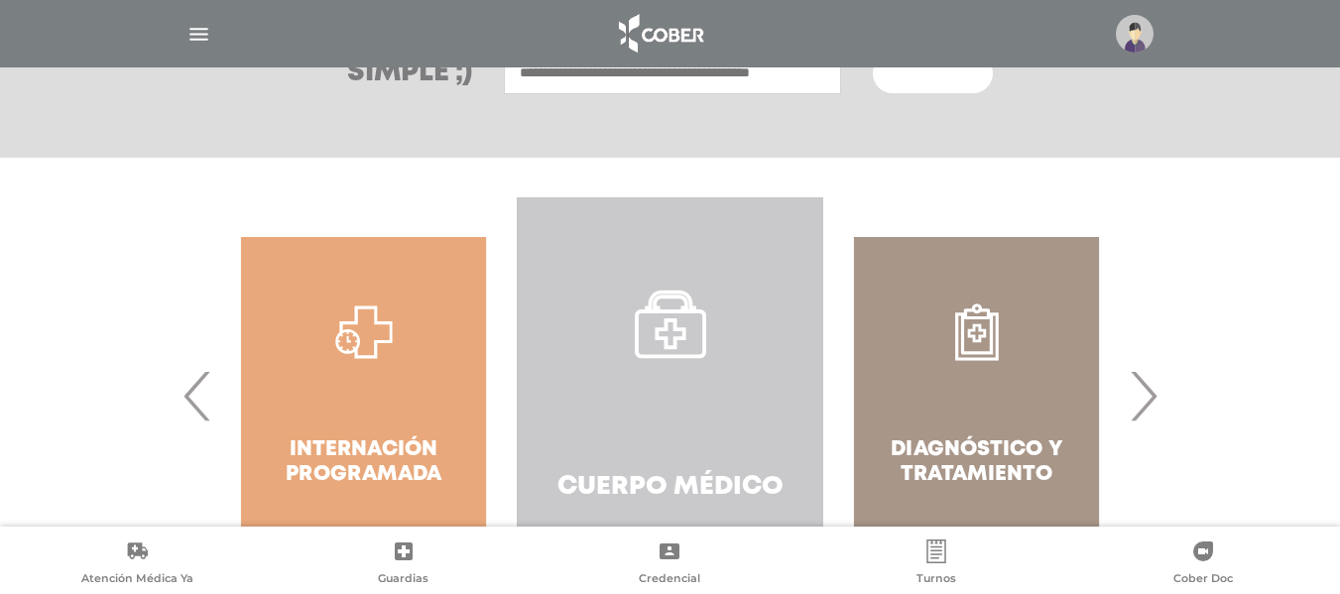
click at [647, 414] on link "Cuerpo Médico" at bounding box center [670, 395] width 307 height 397
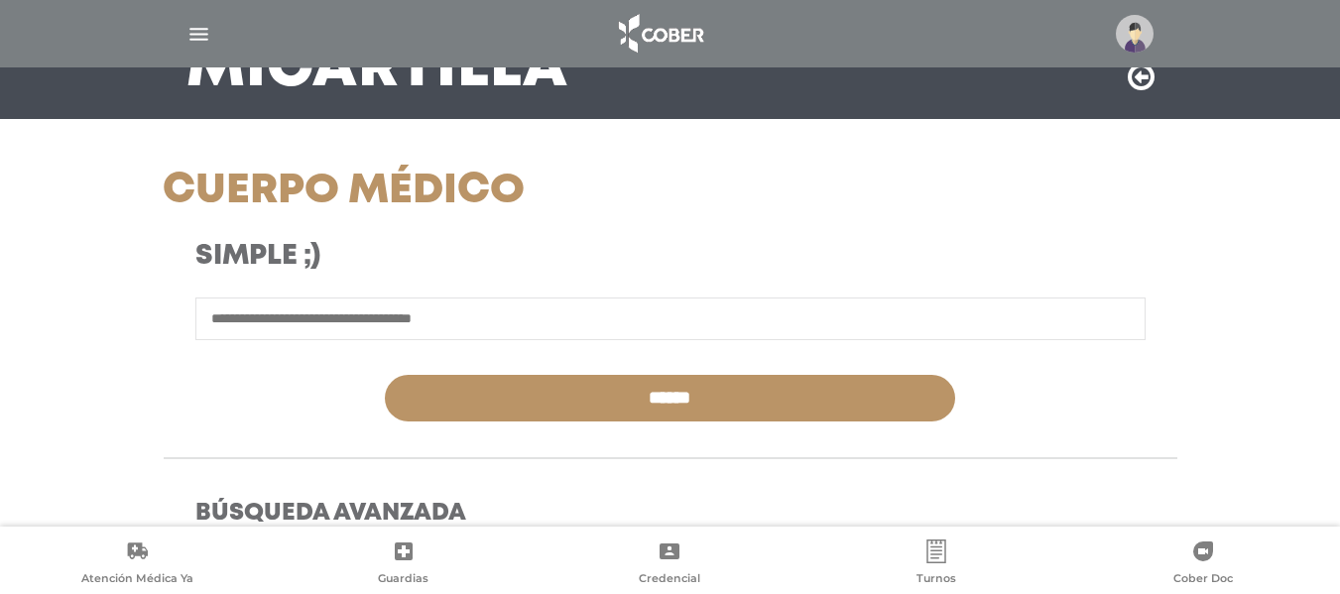
scroll to position [198, 0]
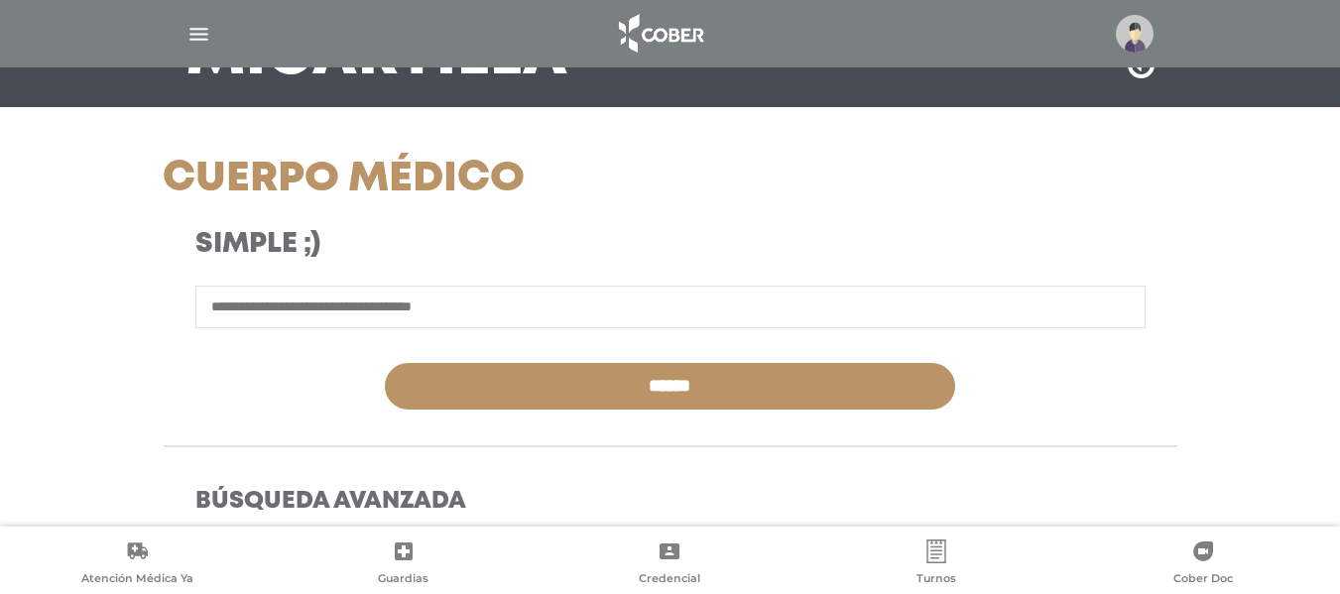
click at [481, 308] on input "text" at bounding box center [670, 307] width 951 height 43
type input "*"
type input "*********"
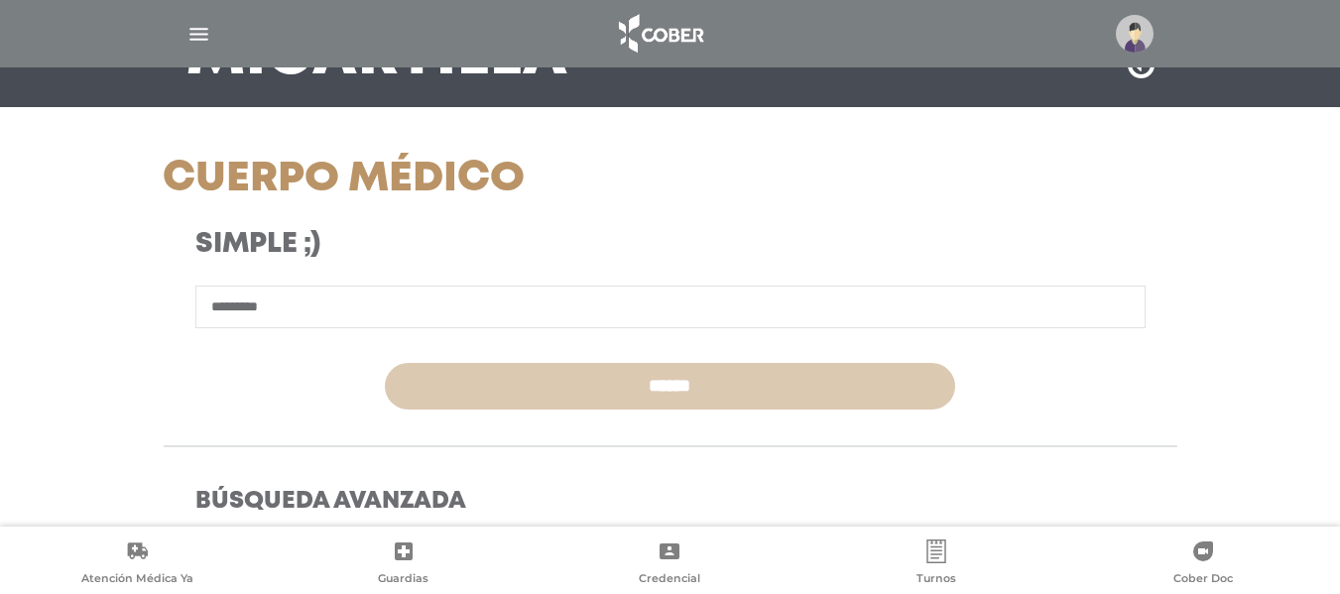
click at [562, 397] on input "******" at bounding box center [670, 386] width 571 height 47
